Goal: Task Accomplishment & Management: Use online tool/utility

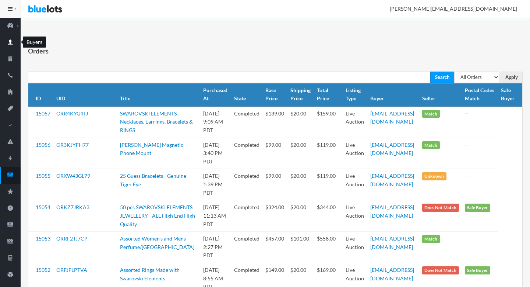
click at [13, 39] on icon "person" at bounding box center [10, 42] width 21 height 7
click at [9, 162] on ion-icon "flash" at bounding box center [10, 159] width 21 height 8
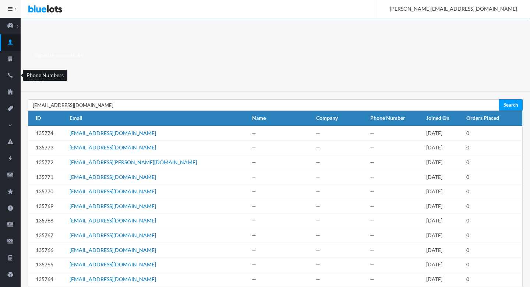
type input "[EMAIL_ADDRESS][DOMAIN_NAME]"
click at [499, 99] on input "Search" at bounding box center [511, 104] width 24 height 11
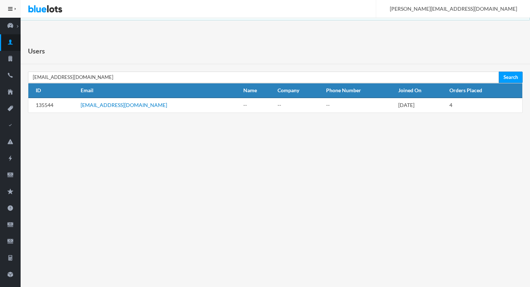
click at [107, 103] on link "[EMAIL_ADDRESS][DOMAIN_NAME]" at bounding box center [124, 105] width 87 height 6
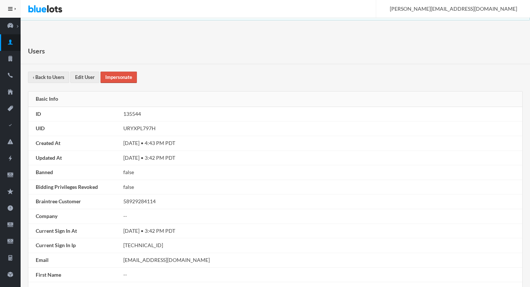
click at [117, 80] on link "Impersonate" at bounding box center [119, 76] width 36 height 11
